Goal: Task Accomplishment & Management: Manage account settings

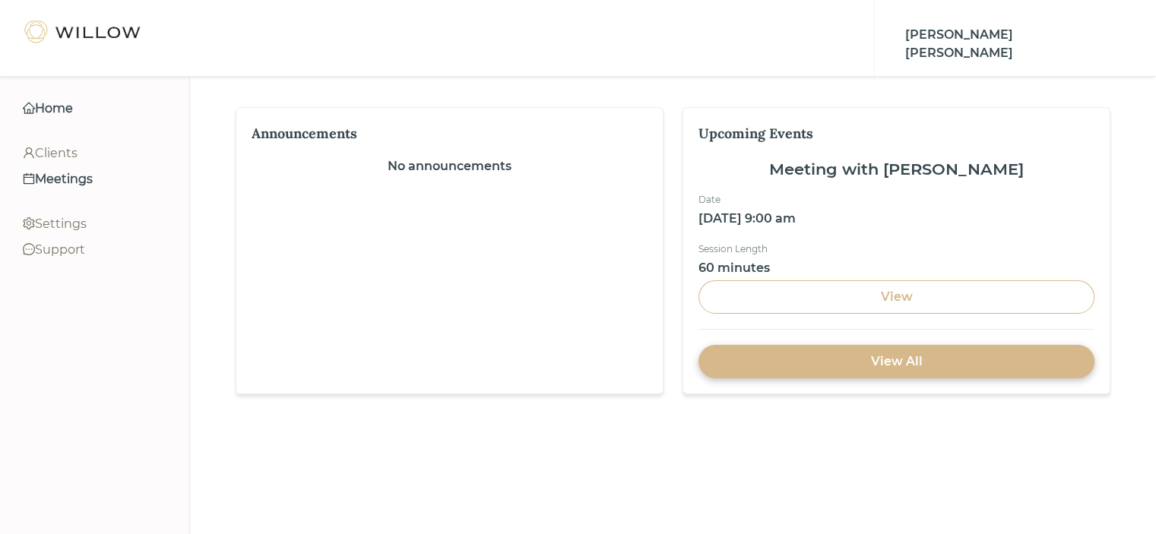
click at [80, 182] on div "Meetings" at bounding box center [95, 179] width 144 height 18
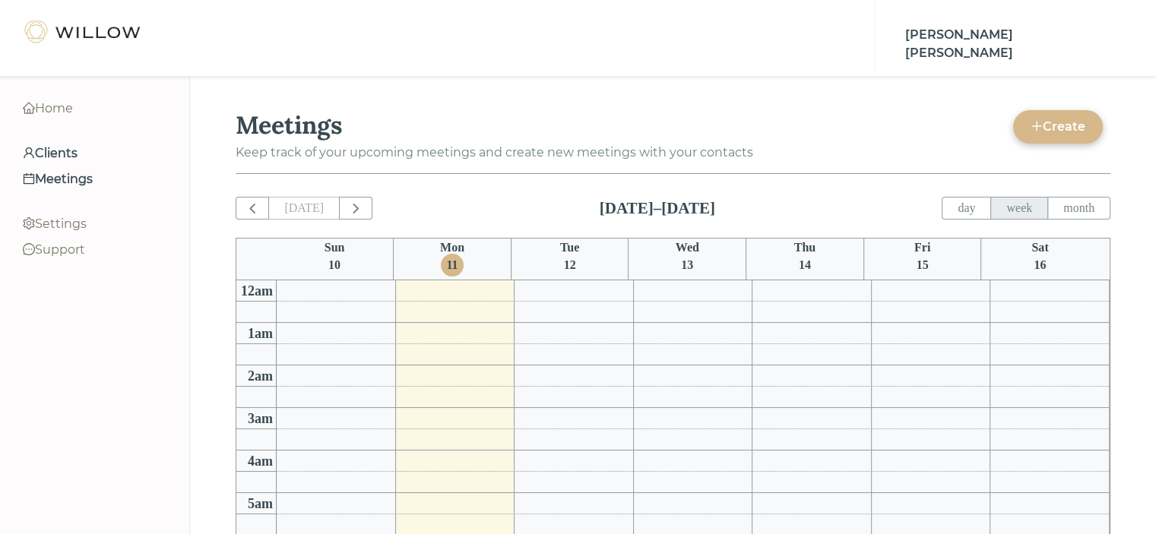
click at [58, 157] on div "Clients" at bounding box center [95, 153] width 144 height 18
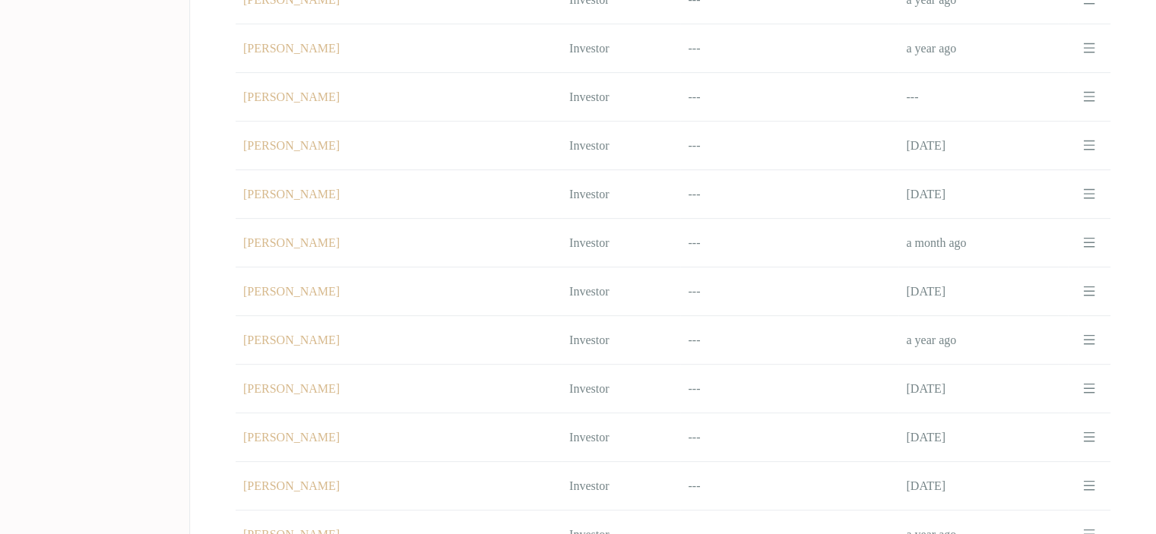
scroll to position [697, 0]
click at [310, 376] on td "Name [PERSON_NAME]" at bounding box center [399, 390] width 326 height 49
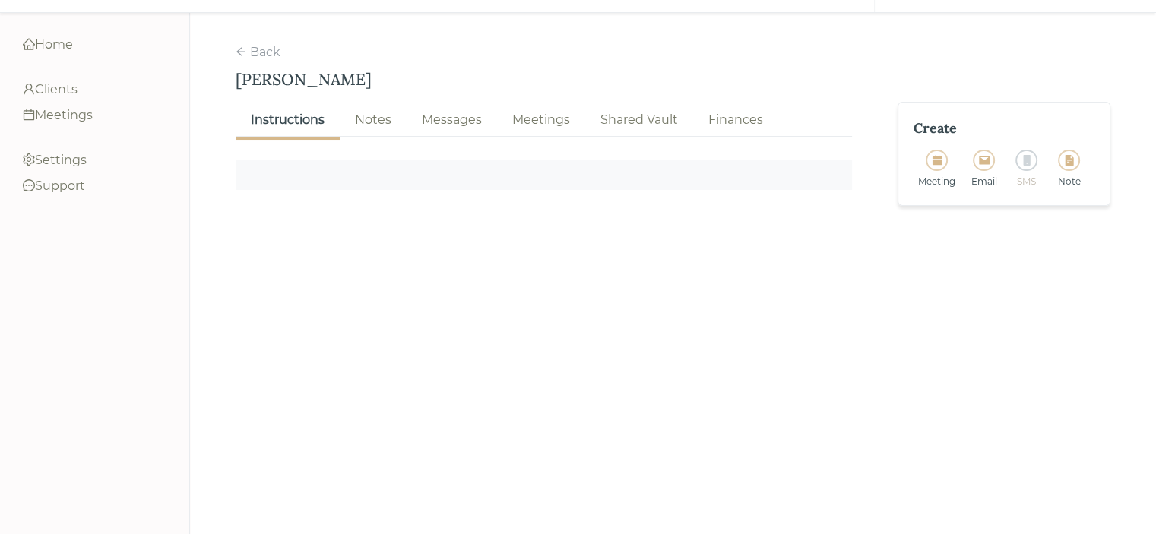
scroll to position [83, 0]
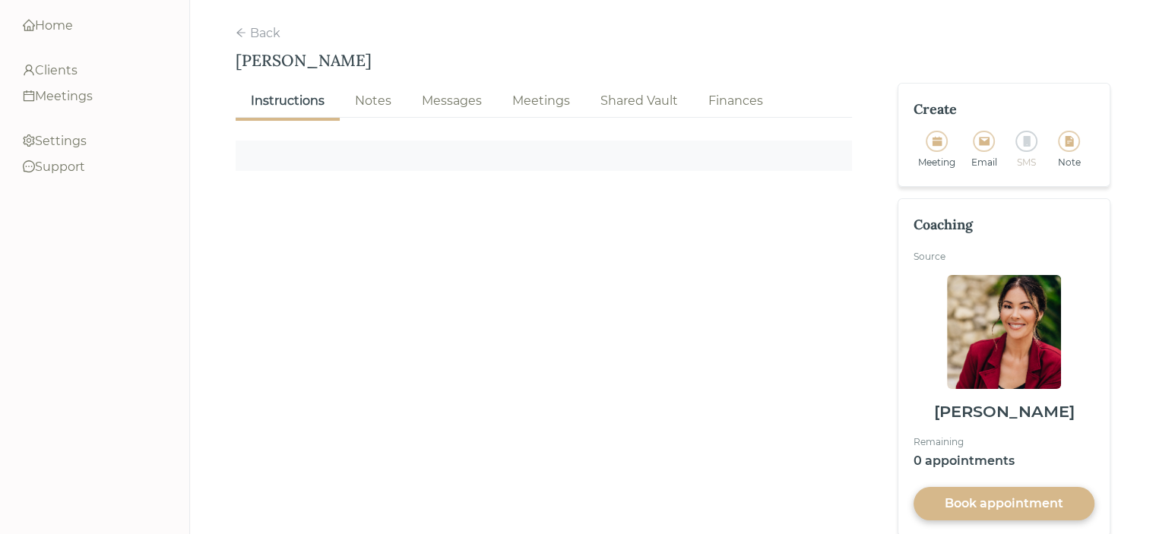
click at [368, 92] on div "Notes" at bounding box center [373, 101] width 36 height 18
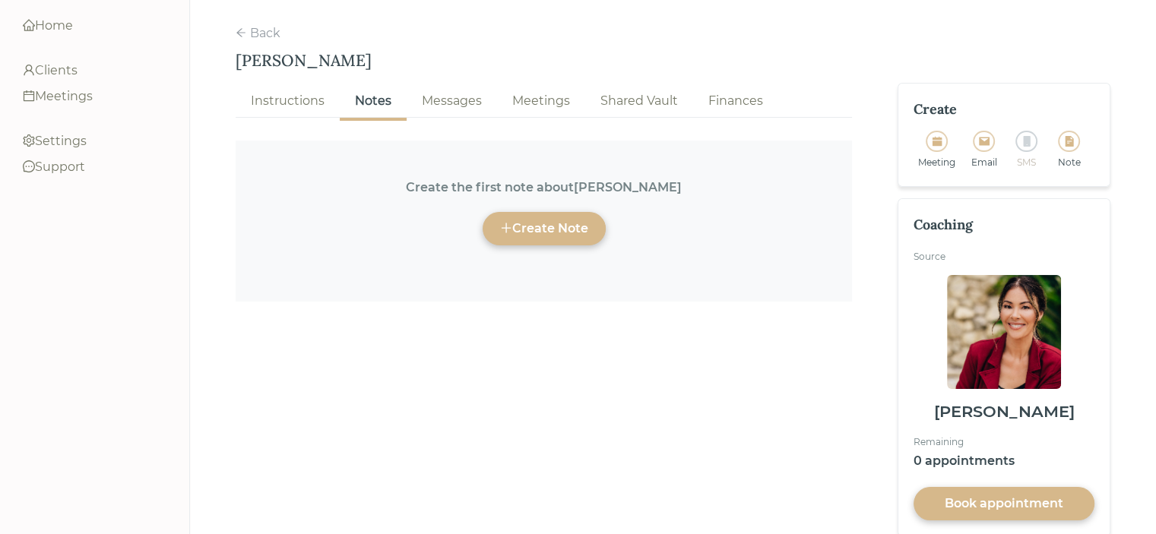
click at [1072, 136] on icon "file-text" at bounding box center [1069, 141] width 8 height 11
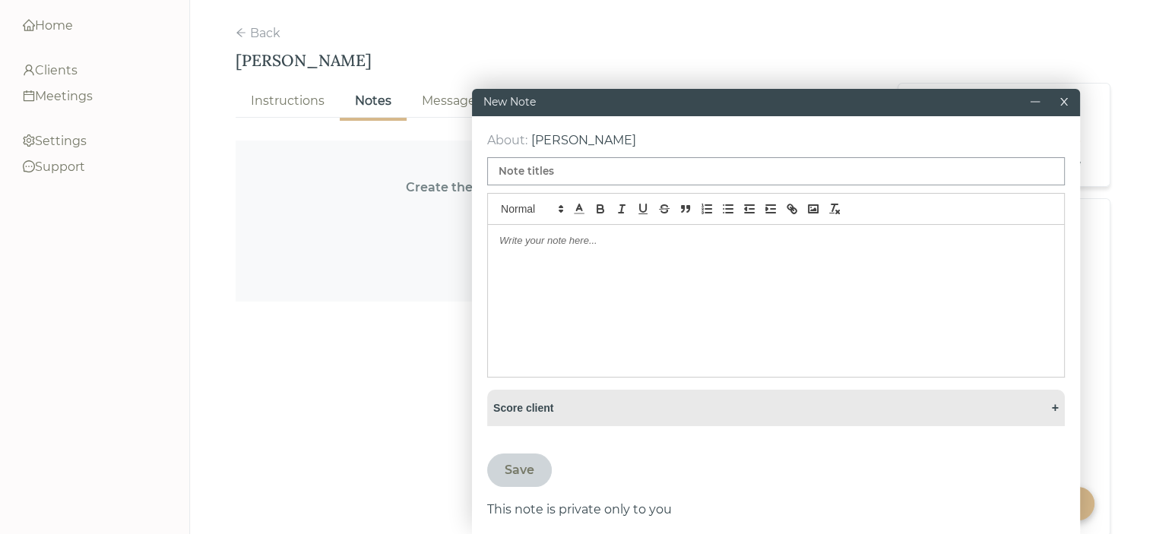
click at [571, 179] on input at bounding box center [775, 171] width 577 height 28
type input "[PERSON_NAME] Session"
click at [522, 242] on p at bounding box center [775, 241] width 553 height 14
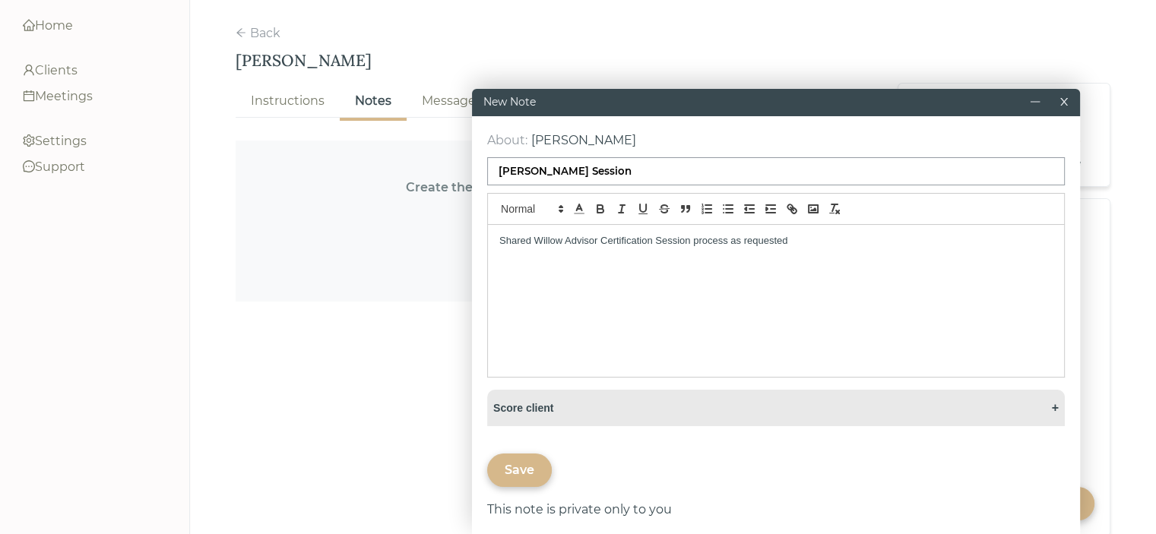
click at [660, 245] on p "Shared Willow Advisor Certification Session process as requested" at bounding box center [775, 241] width 553 height 14
click at [824, 240] on p "Shared Willow Advisor Certification session process as requested" at bounding box center [775, 241] width 553 height 14
click at [727, 243] on p "Shared Willow Advisor Certification session process as requested by [PERSON_NAM…" at bounding box center [775, 241] width 553 height 14
click at [1049, 238] on p "Shared Willow Advisor Certification session process (as provided to coaches by …" at bounding box center [775, 248] width 553 height 28
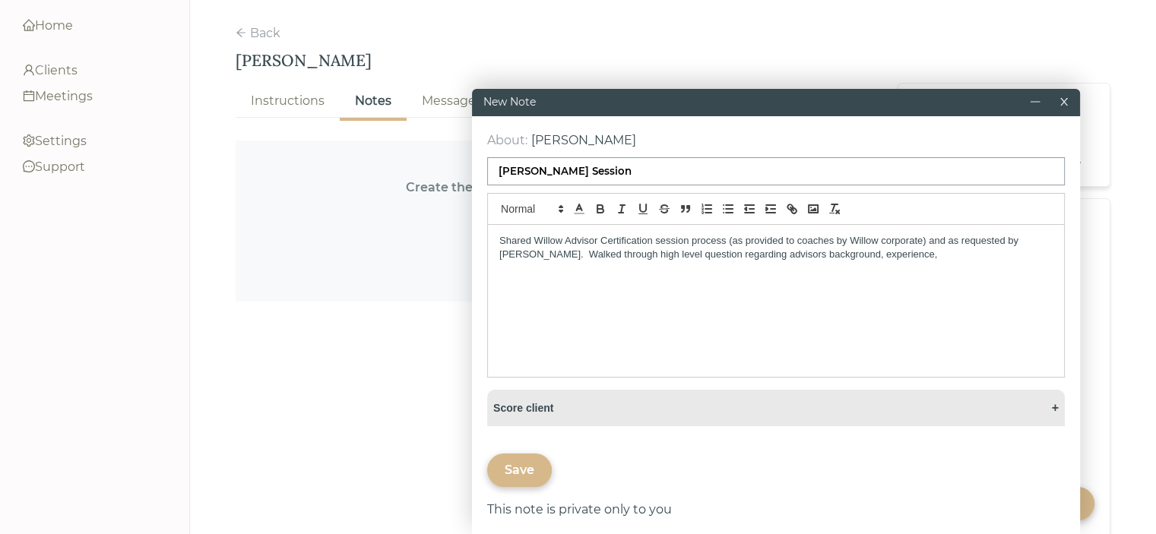
click at [737, 252] on p "Shared Willow Advisor Certification session process (as provided to coaches by …" at bounding box center [775, 248] width 553 height 28
click at [650, 252] on p "Shared Willow Advisor Certification session process (as provided to coaches by …" at bounding box center [775, 248] width 553 height 28
click at [862, 261] on p "Shared Willow Advisor Certification session process (as provided to coaches by …" at bounding box center [775, 248] width 553 height 28
click at [650, 252] on p "Shared Willow Advisor Certification session process (as provided to coaches by …" at bounding box center [775, 255] width 553 height 42
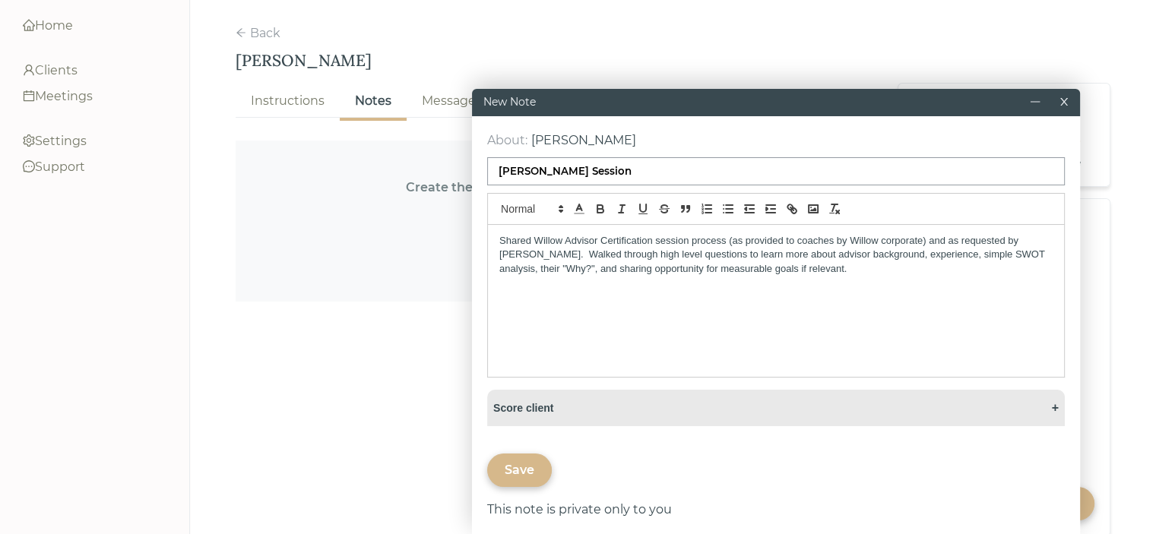
click at [520, 474] on div "Save" at bounding box center [520, 470] width 30 height 18
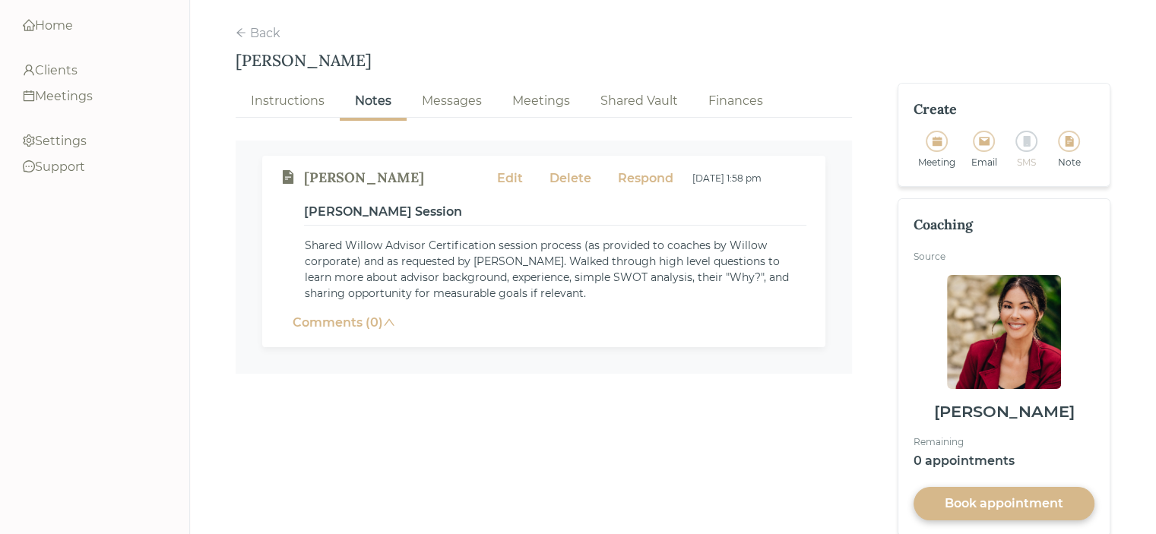
click at [505, 169] on div "Edit" at bounding box center [510, 178] width 26 height 18
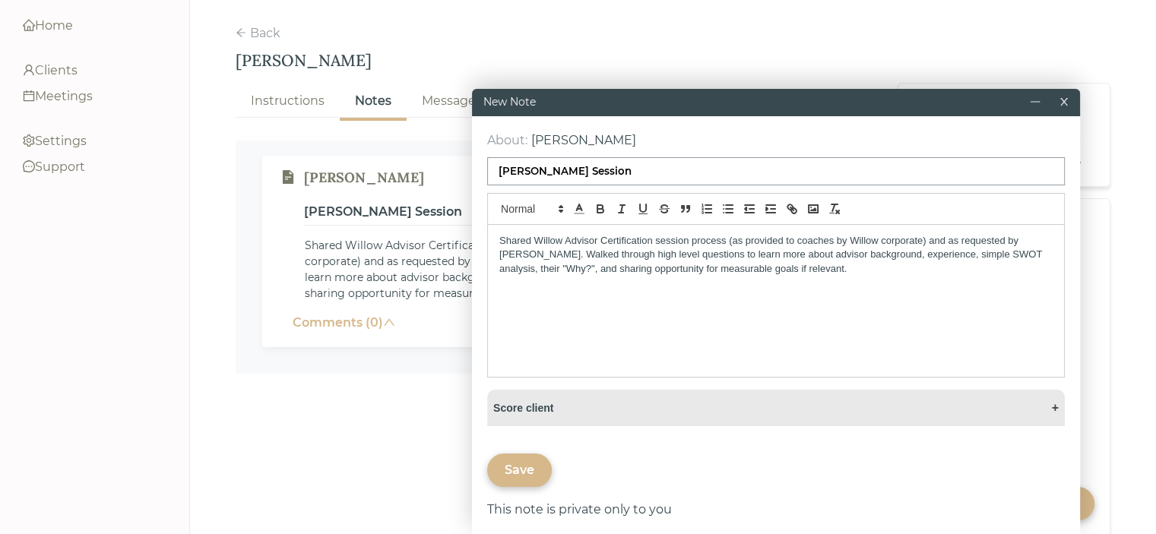
click at [792, 273] on p "Shared Willow Advisor Certification session process (as provided to coaches by …" at bounding box center [775, 255] width 553 height 42
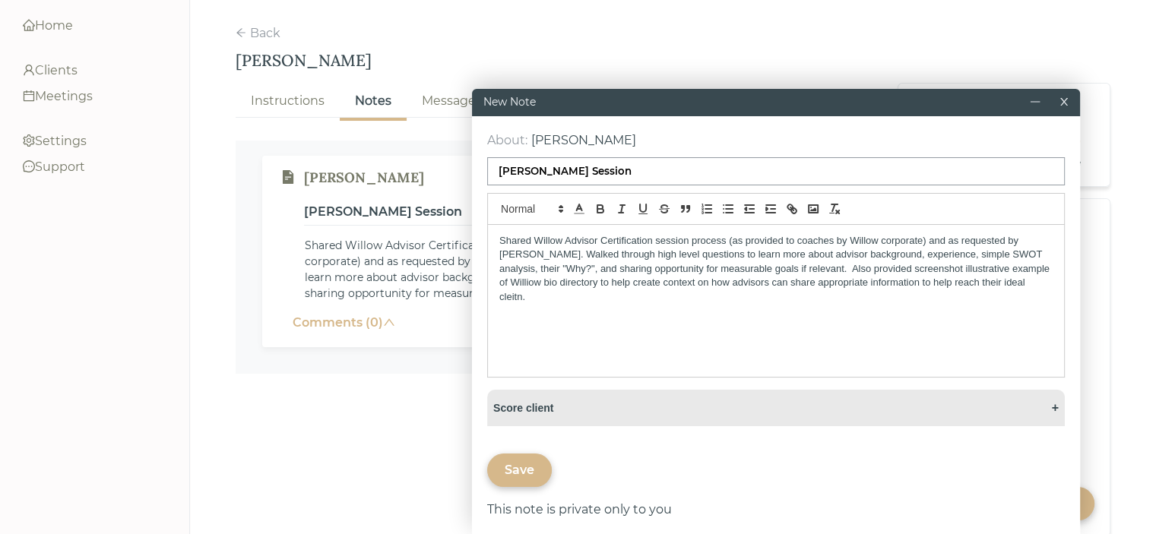
click at [536, 286] on p "Shared Willow Advisor Certification session process (as provided to coaches by …" at bounding box center [775, 269] width 553 height 70
click at [824, 279] on p "Shared Willow Advisor Certification session process (as provided to coaches by …" at bounding box center [775, 269] width 553 height 70
click at [499, 298] on p "Shared Willow Advisor Certification session process (as provided to coaches by …" at bounding box center [775, 269] width 553 height 70
click at [776, 299] on p "Shared Willow Advisor Certification session process (as provided to coaches by …" at bounding box center [775, 269] width 553 height 70
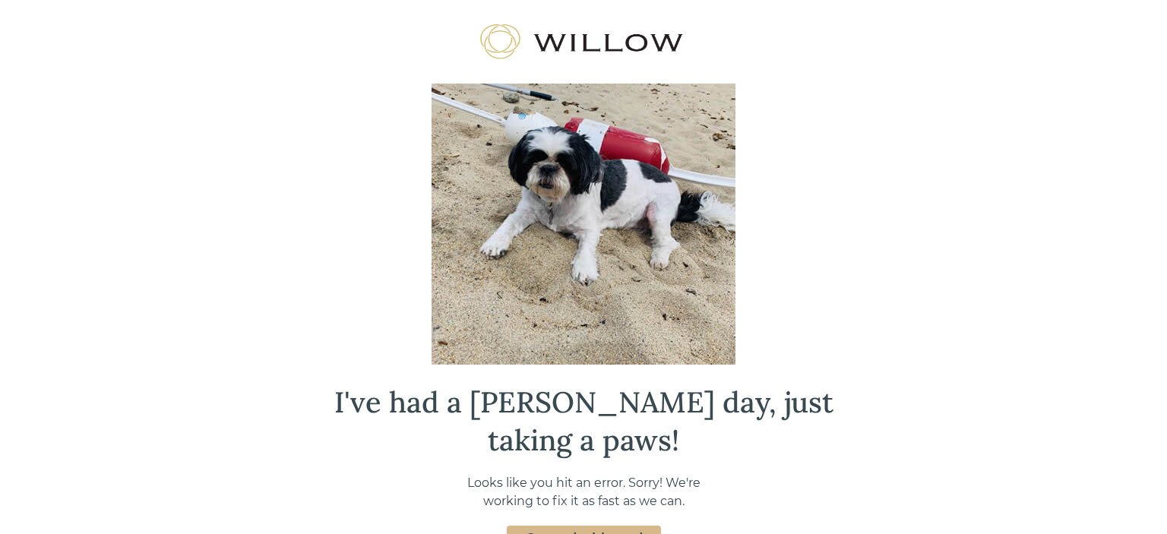
click at [565, 530] on link "Go to dashboard" at bounding box center [584, 538] width 118 height 17
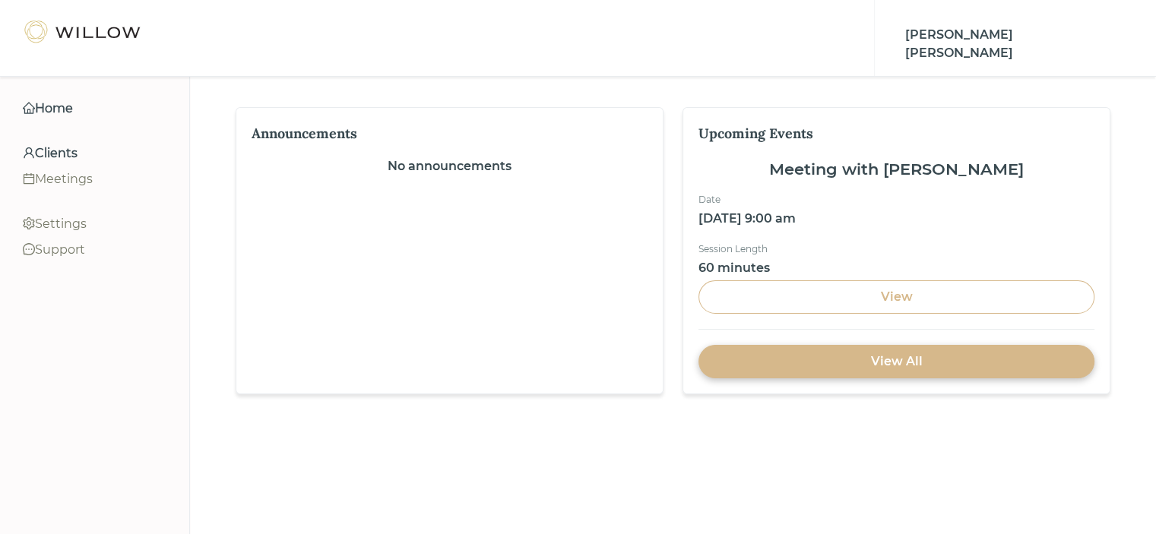
click at [67, 160] on div "Clients" at bounding box center [95, 153] width 144 height 18
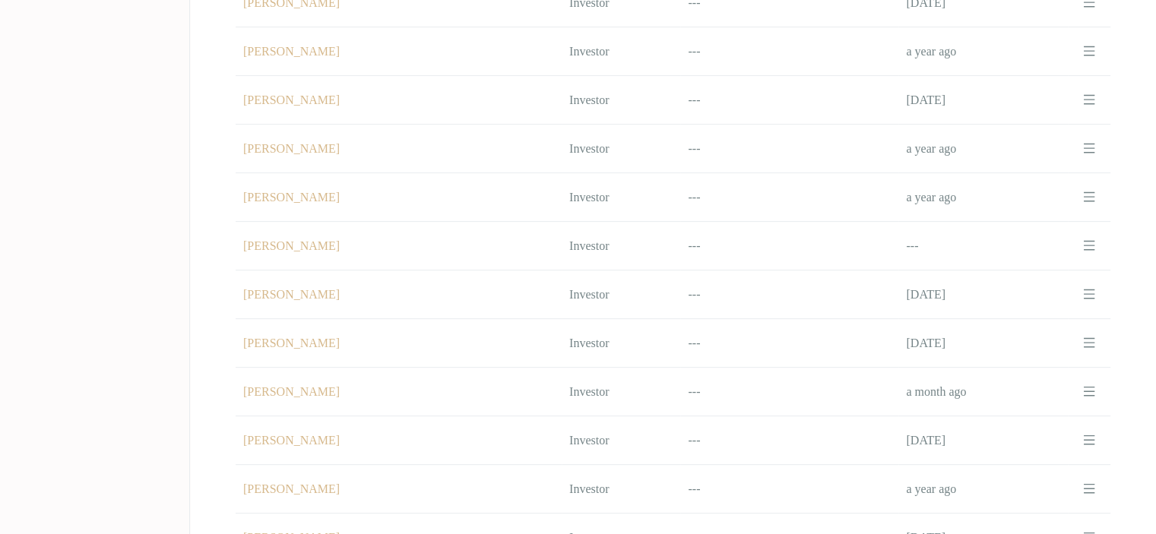
scroll to position [720, 0]
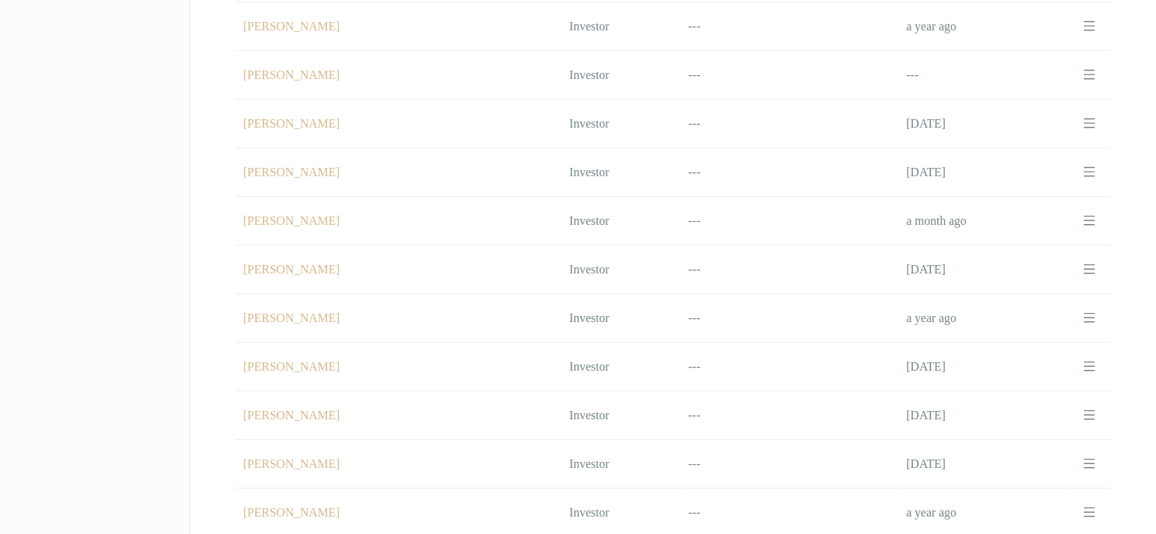
click at [329, 346] on td "Name [PERSON_NAME]" at bounding box center [399, 367] width 326 height 49
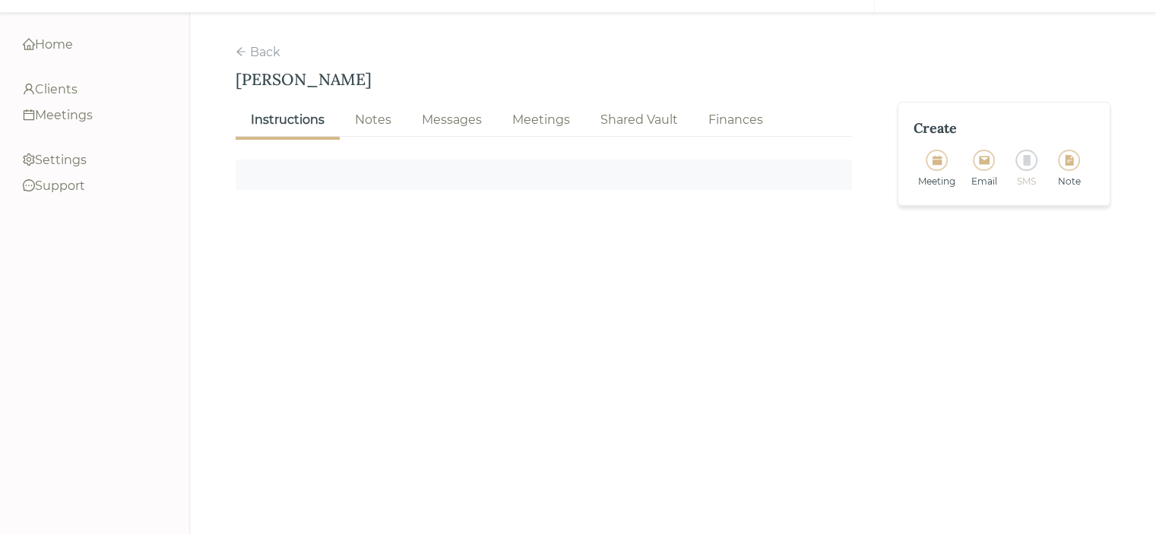
scroll to position [83, 0]
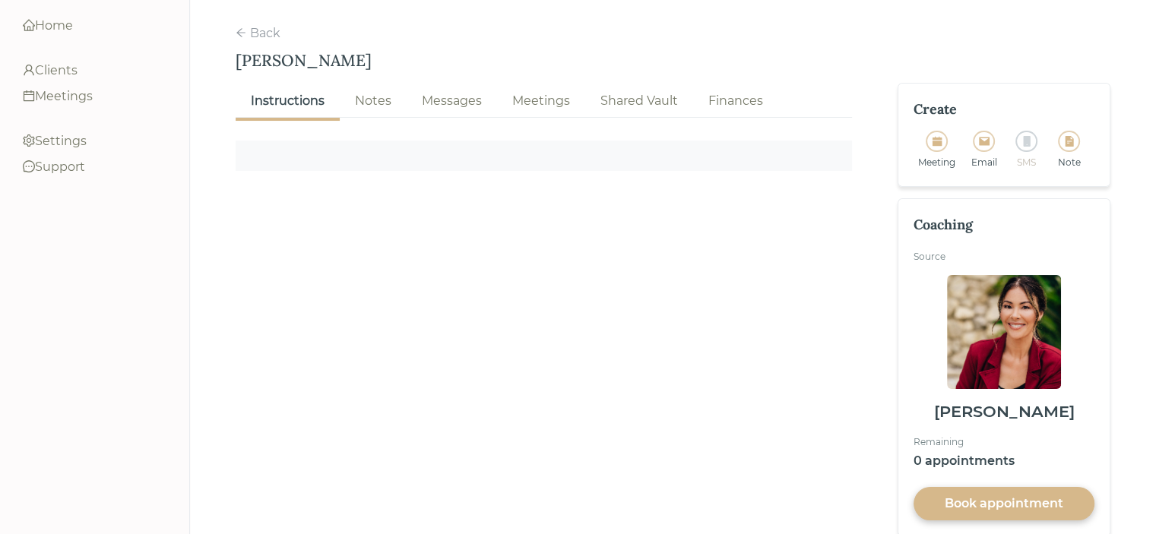
click at [366, 92] on div "Notes" at bounding box center [373, 101] width 36 height 18
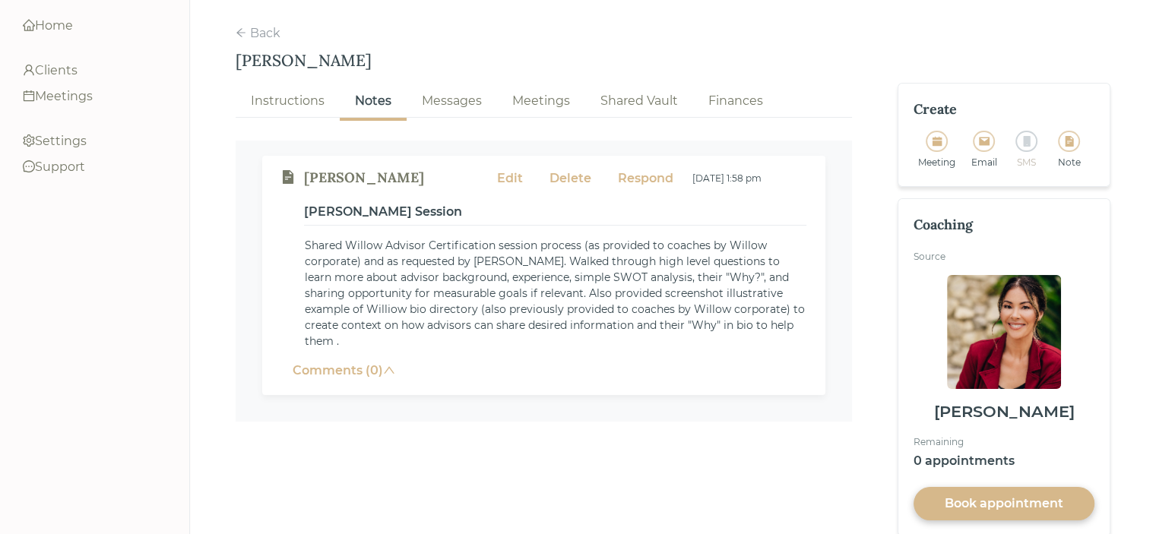
click at [506, 169] on div "Edit" at bounding box center [510, 178] width 26 height 18
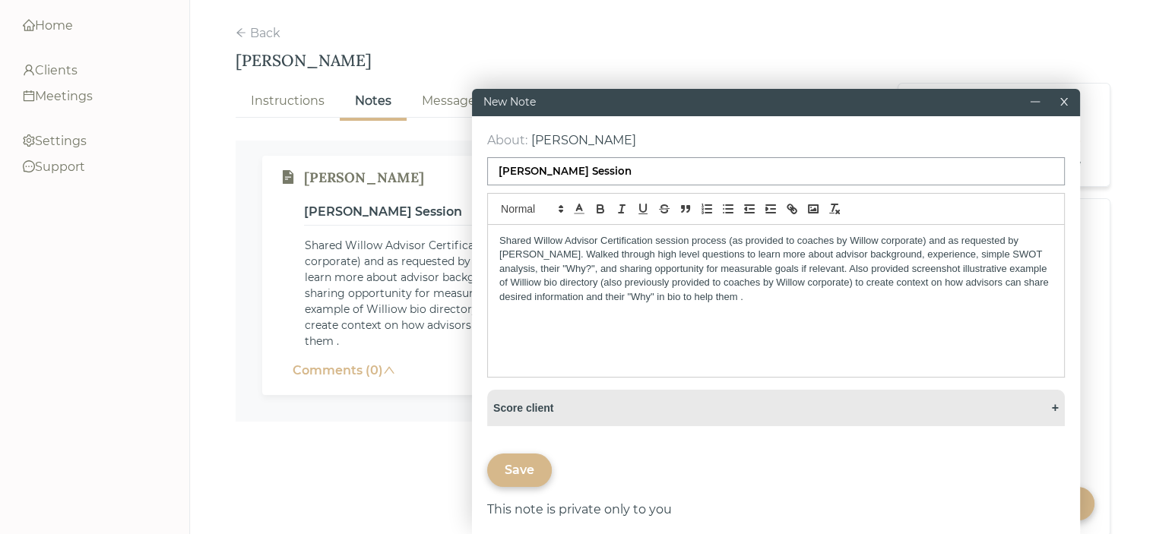
click at [708, 299] on p "Shared Willow Advisor Certification session process (as provided to coaches by …" at bounding box center [775, 269] width 553 height 70
click at [523, 473] on div "Save" at bounding box center [520, 470] width 30 height 18
